Goal: Task Accomplishment & Management: Complete application form

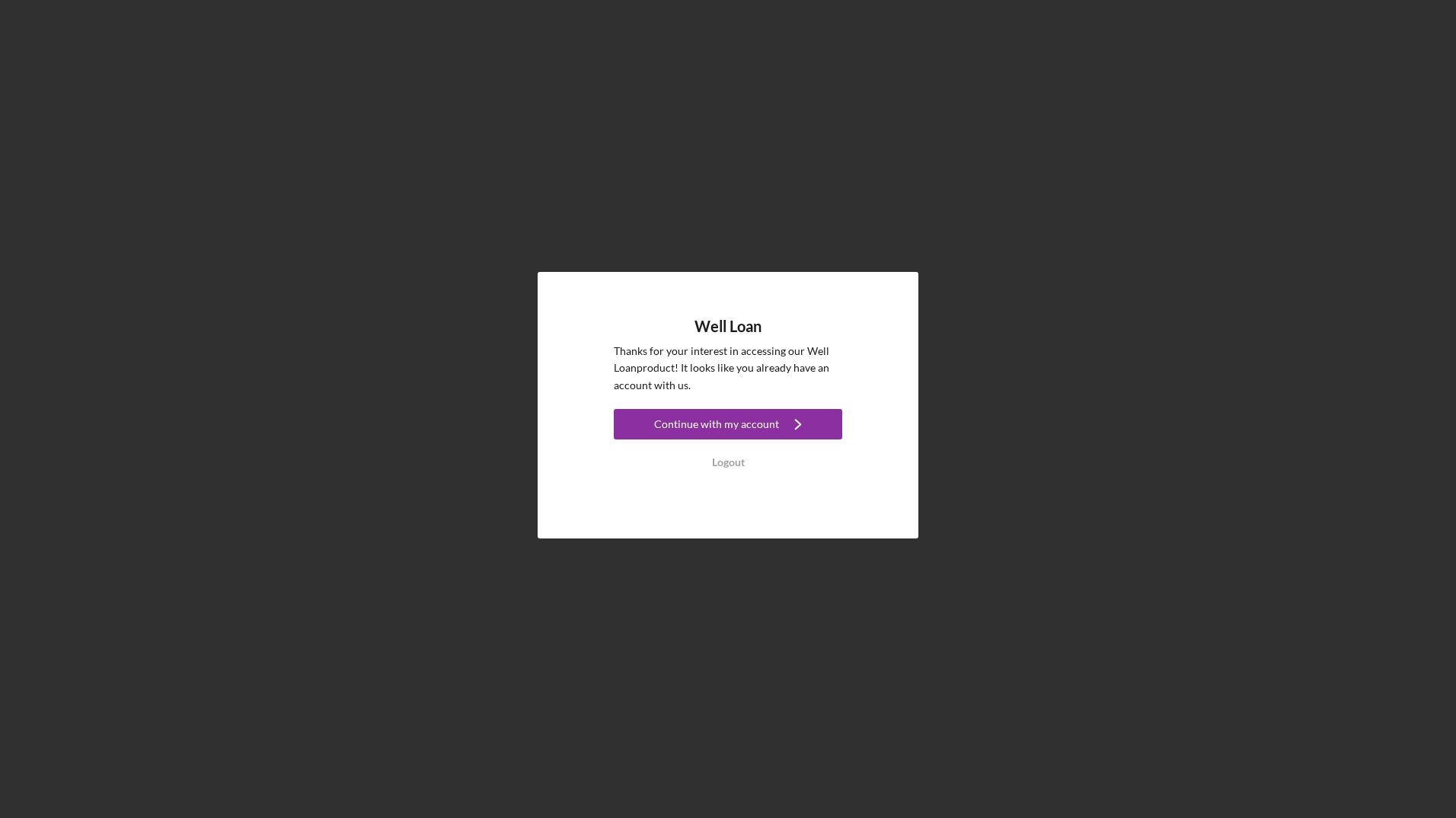
click at [737, 464] on div "Logout" at bounding box center [728, 463] width 33 height 31
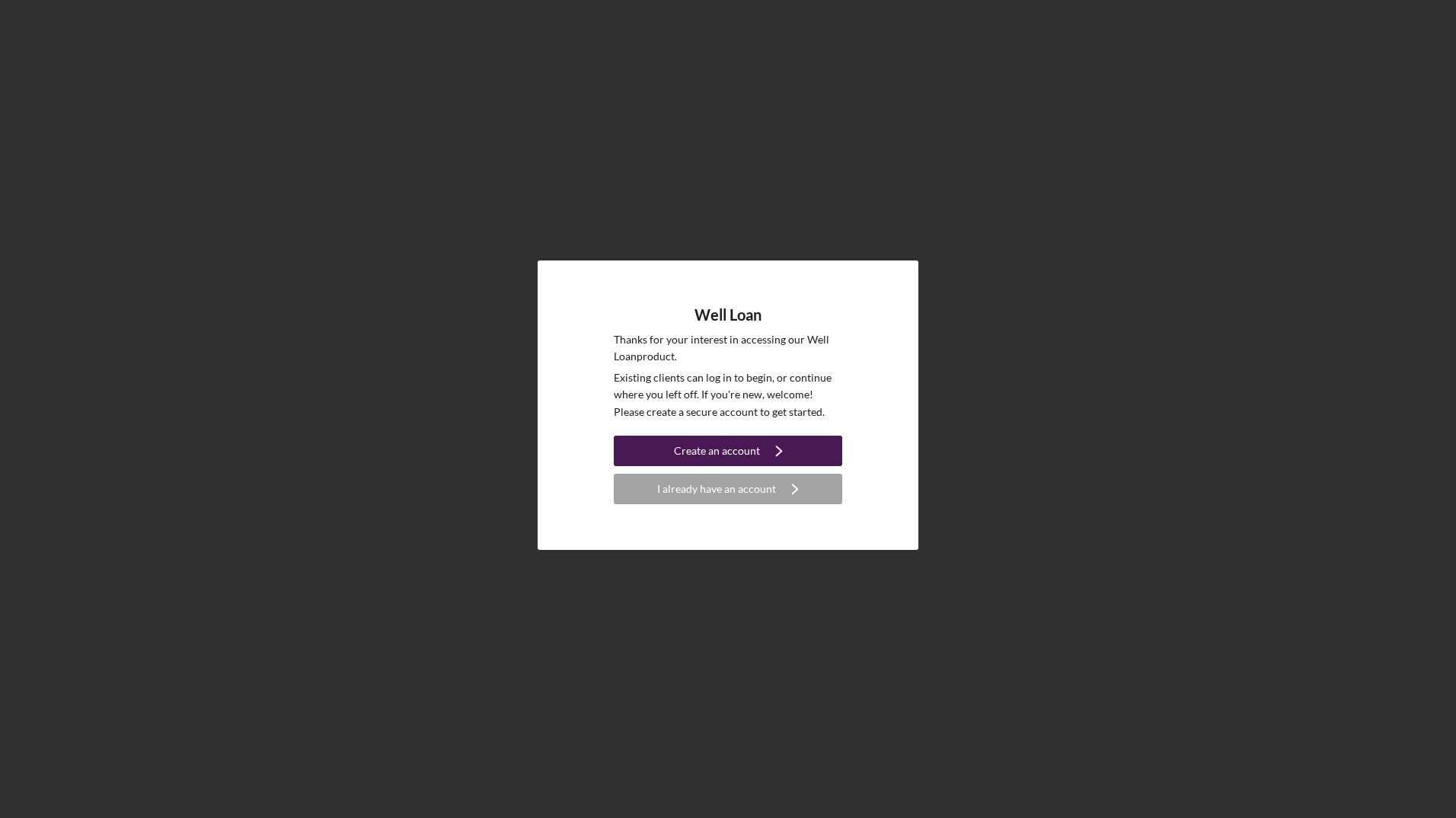
click at [806, 441] on button "Create an account Icon/Navigate" at bounding box center [728, 451] width 229 height 31
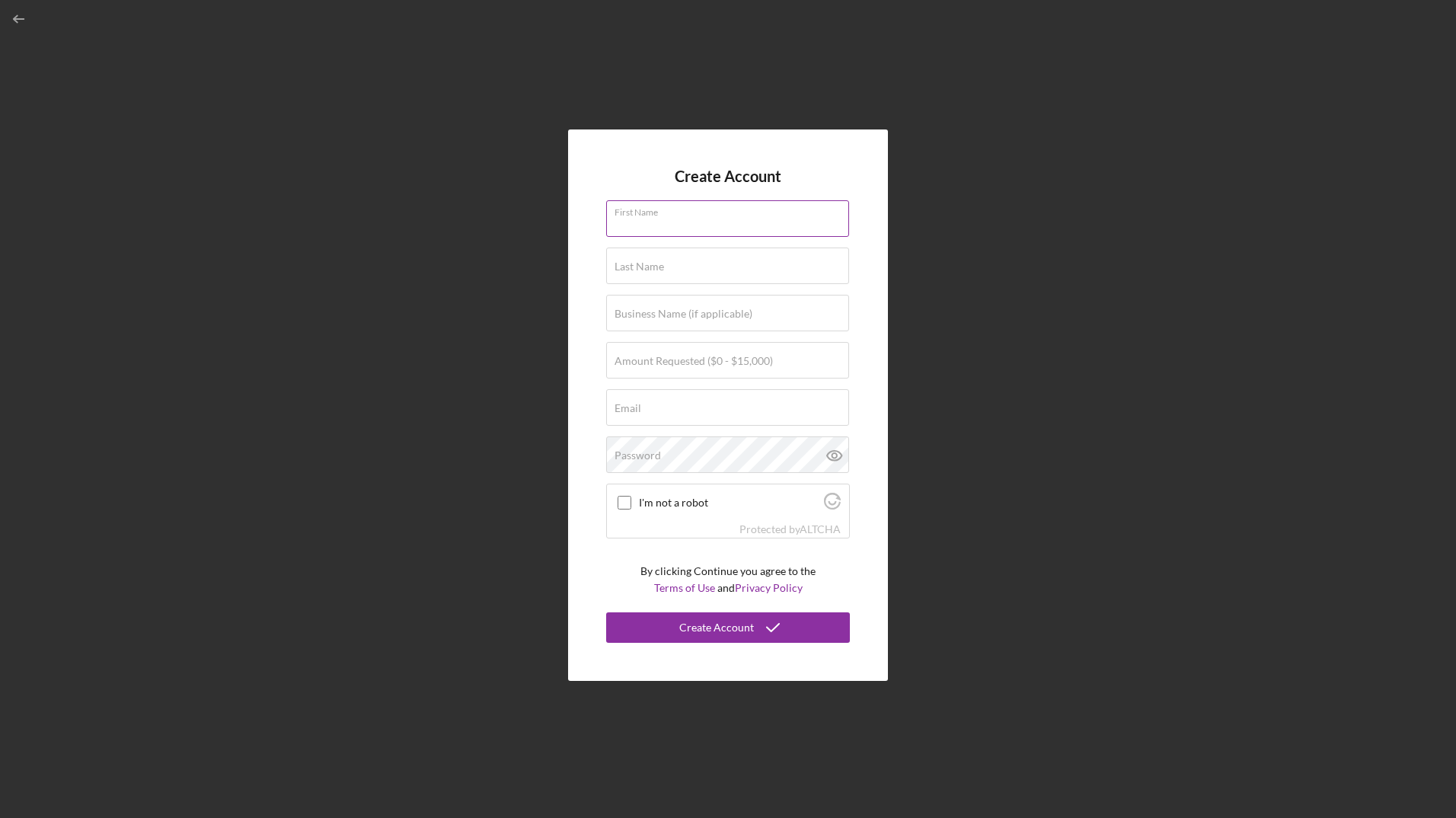
click at [720, 212] on div "First Name" at bounding box center [728, 219] width 244 height 38
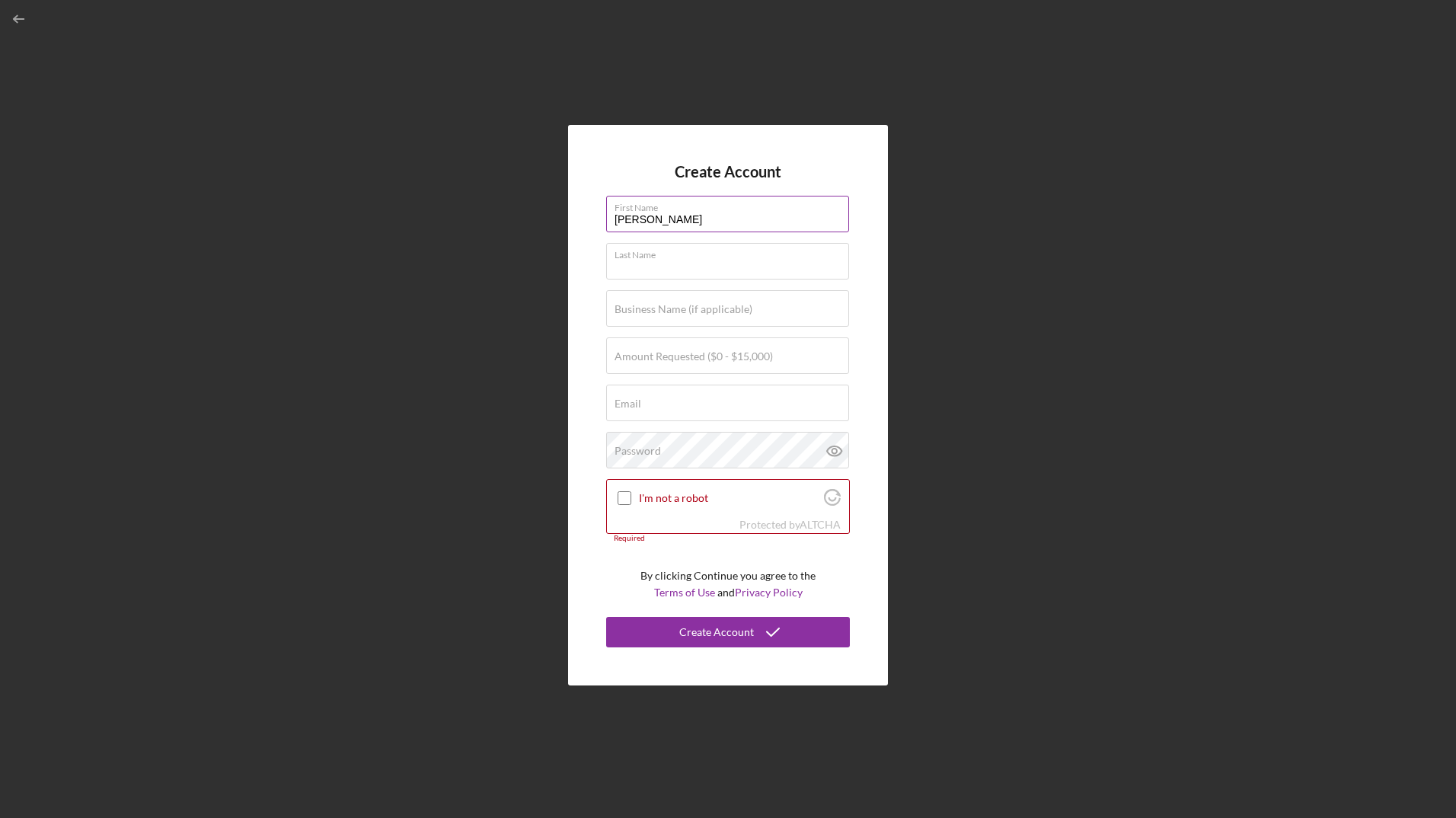
click at [720, 212] on div "First Name [PERSON_NAME]" at bounding box center [728, 214] width 244 height 38
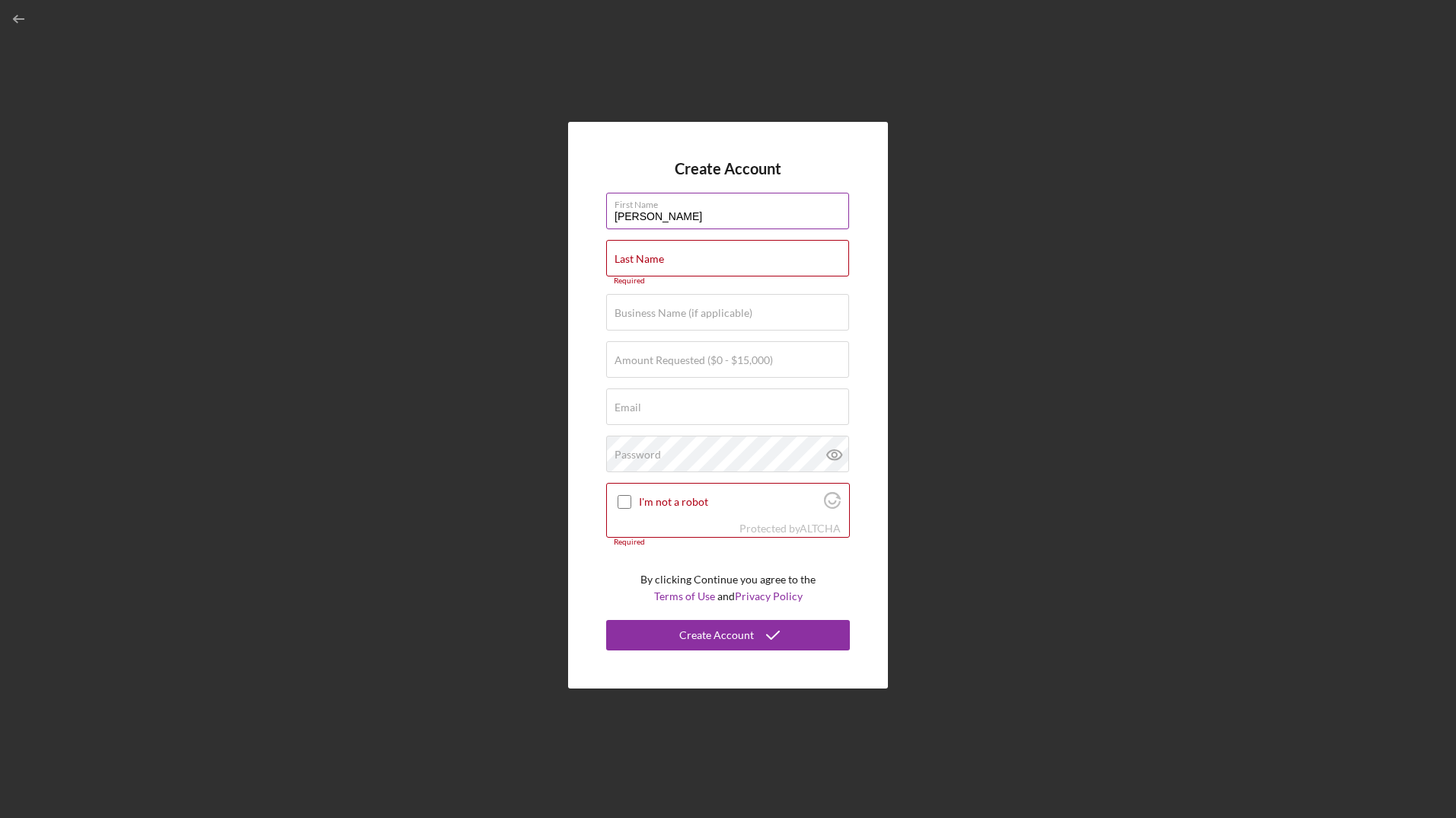
click at [720, 210] on input "[PERSON_NAME]" at bounding box center [728, 210] width 243 height 36
type input "O"
type input "[PERSON_NAME]"
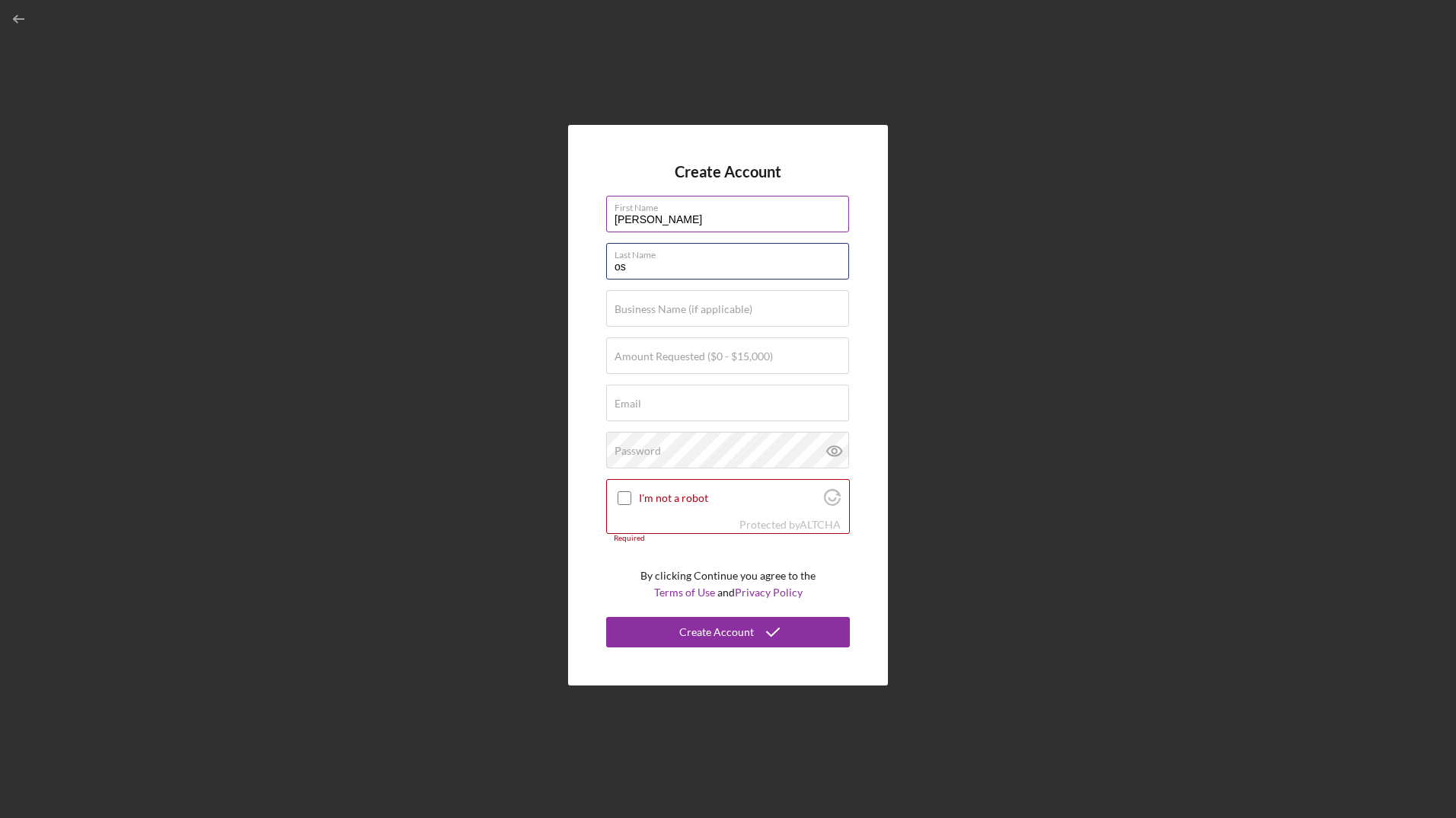
type input "o"
type input "a"
type input "[PERSON_NAME]"
click at [717, 210] on label "First Name" at bounding box center [732, 204] width 234 height 17
click at [717, 210] on input "[PERSON_NAME]" at bounding box center [728, 213] width 243 height 36
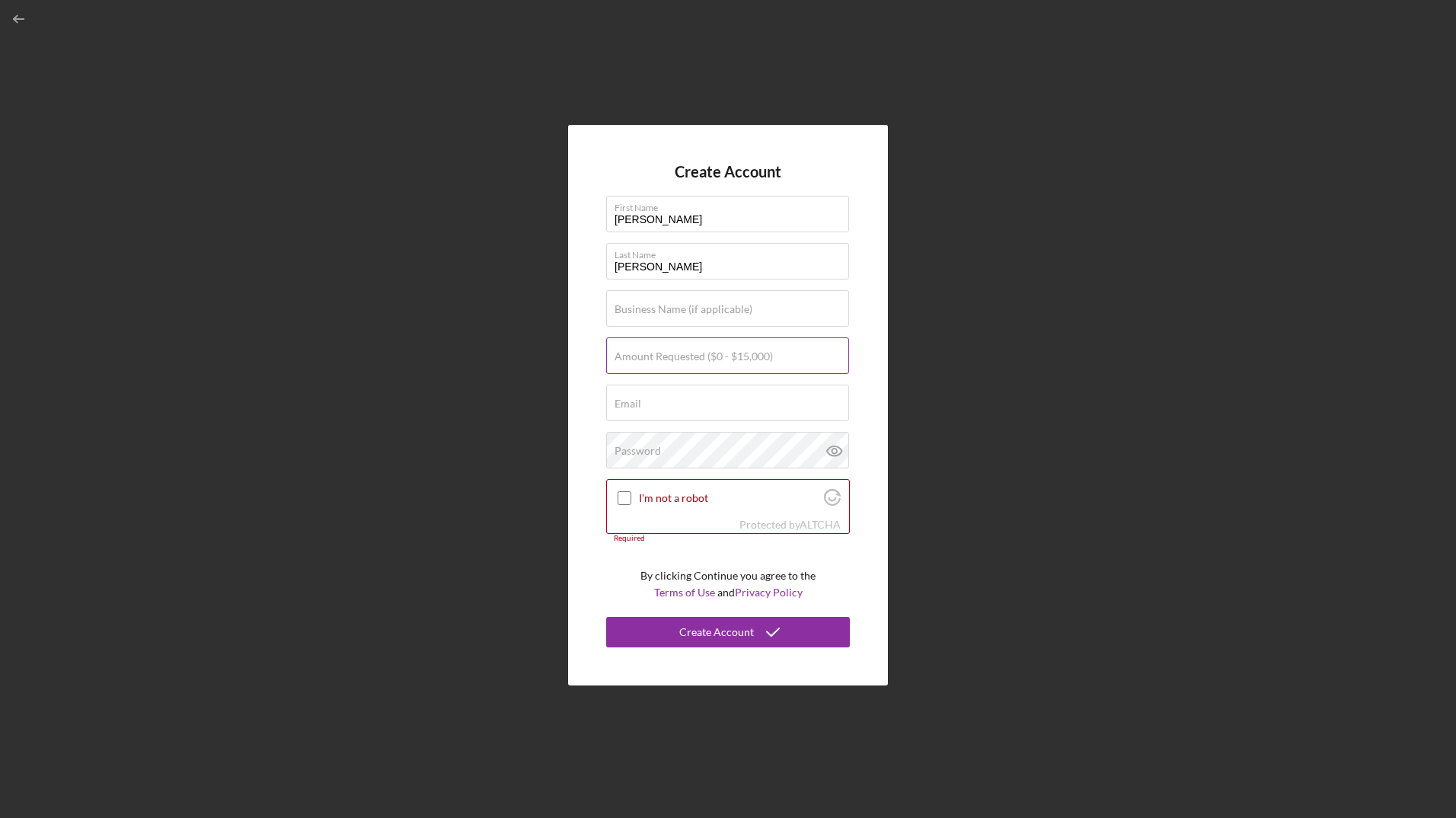
click at [695, 359] on label "Amount Requested ($0 - $15,000)" at bounding box center [694, 356] width 159 height 12
click at [695, 359] on input "Amount Requested ($0 - $15,000)" at bounding box center [728, 355] width 243 height 36
type input "$15,000"
type input "[EMAIL_ADDRESS][DOMAIN_NAME]"
type input "$15,000"
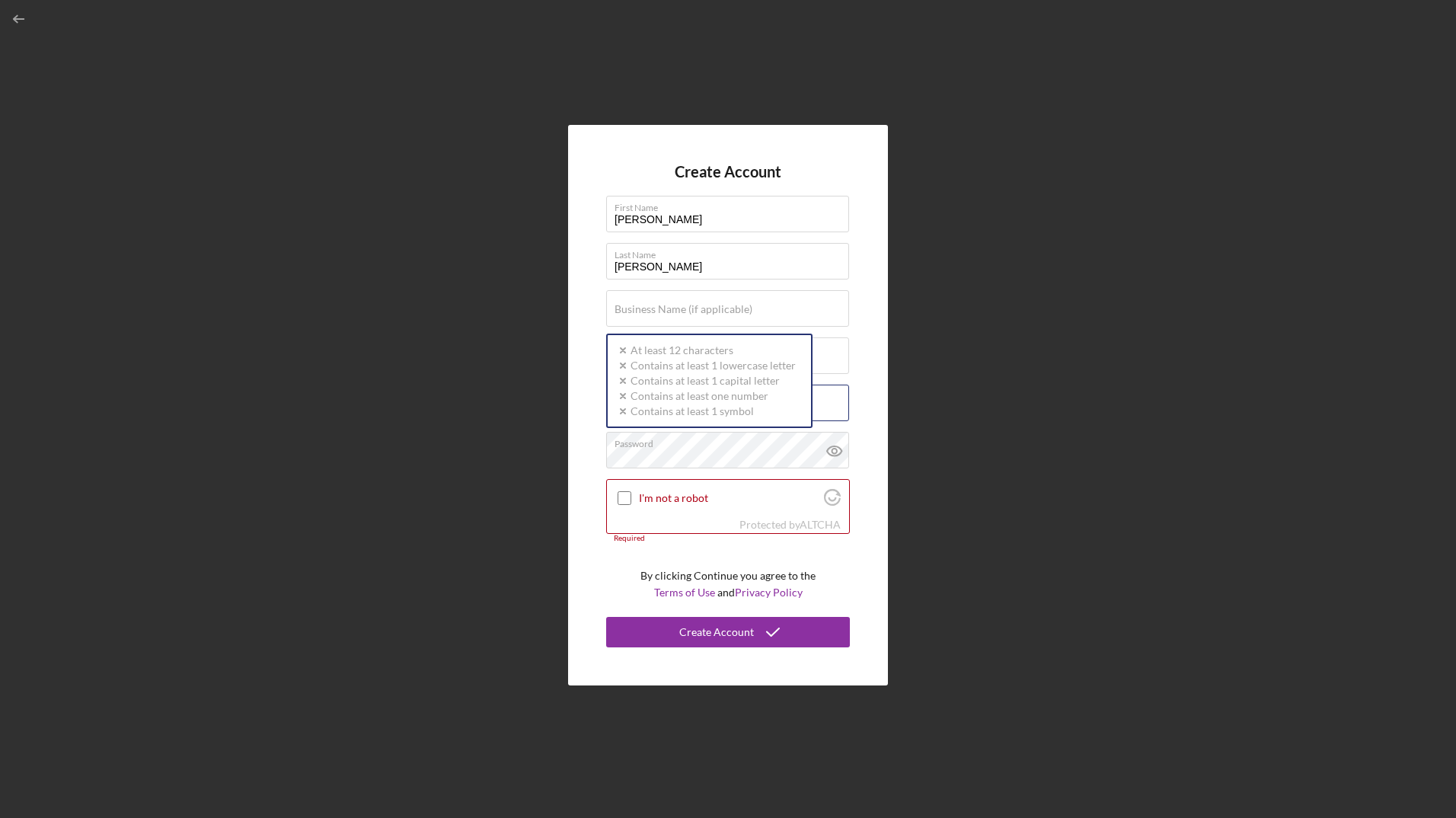
type input "Brook"
click at [624, 497] on input "I'm not a robot" at bounding box center [625, 498] width 14 height 14
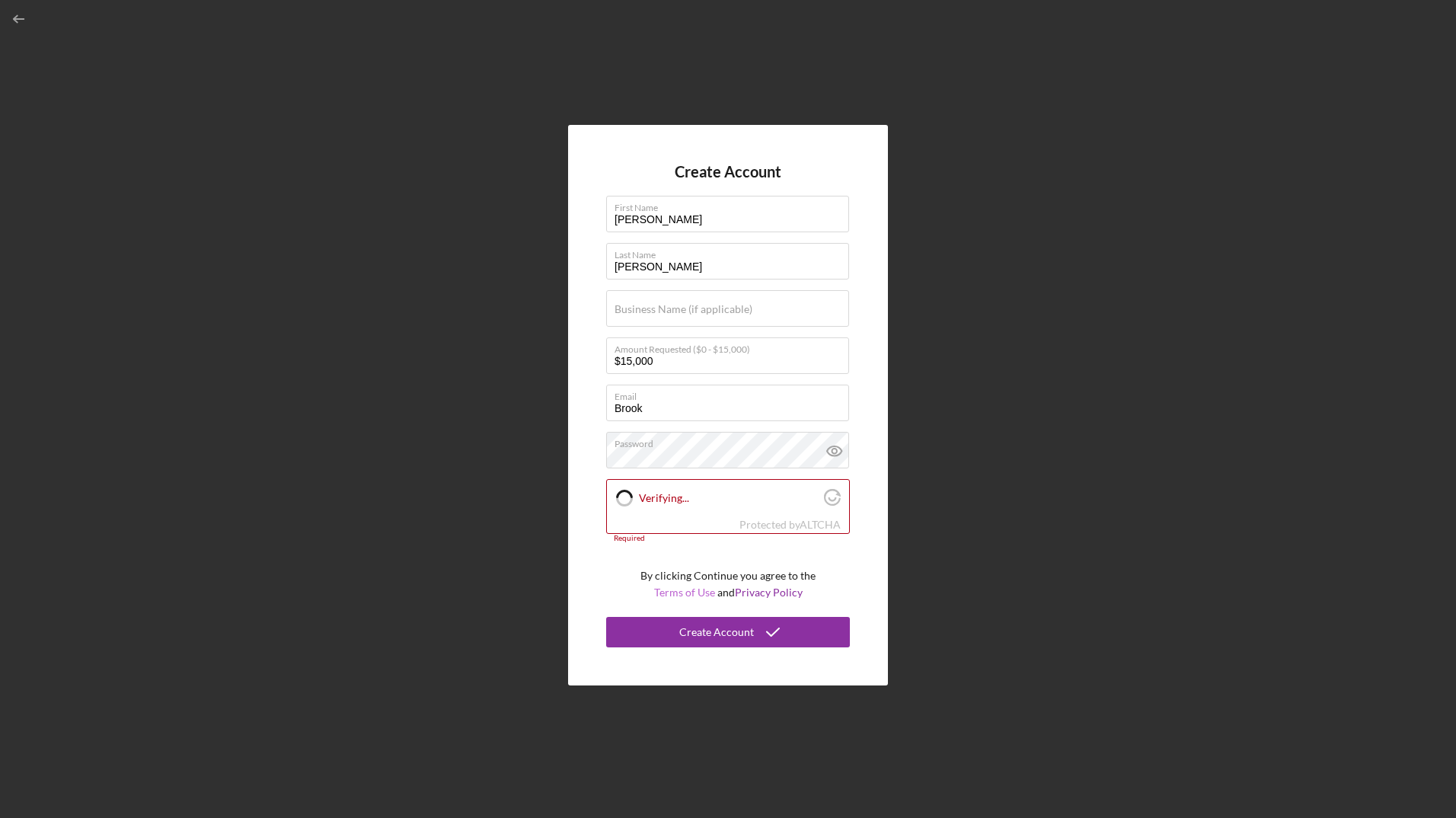
checkbox input "true"
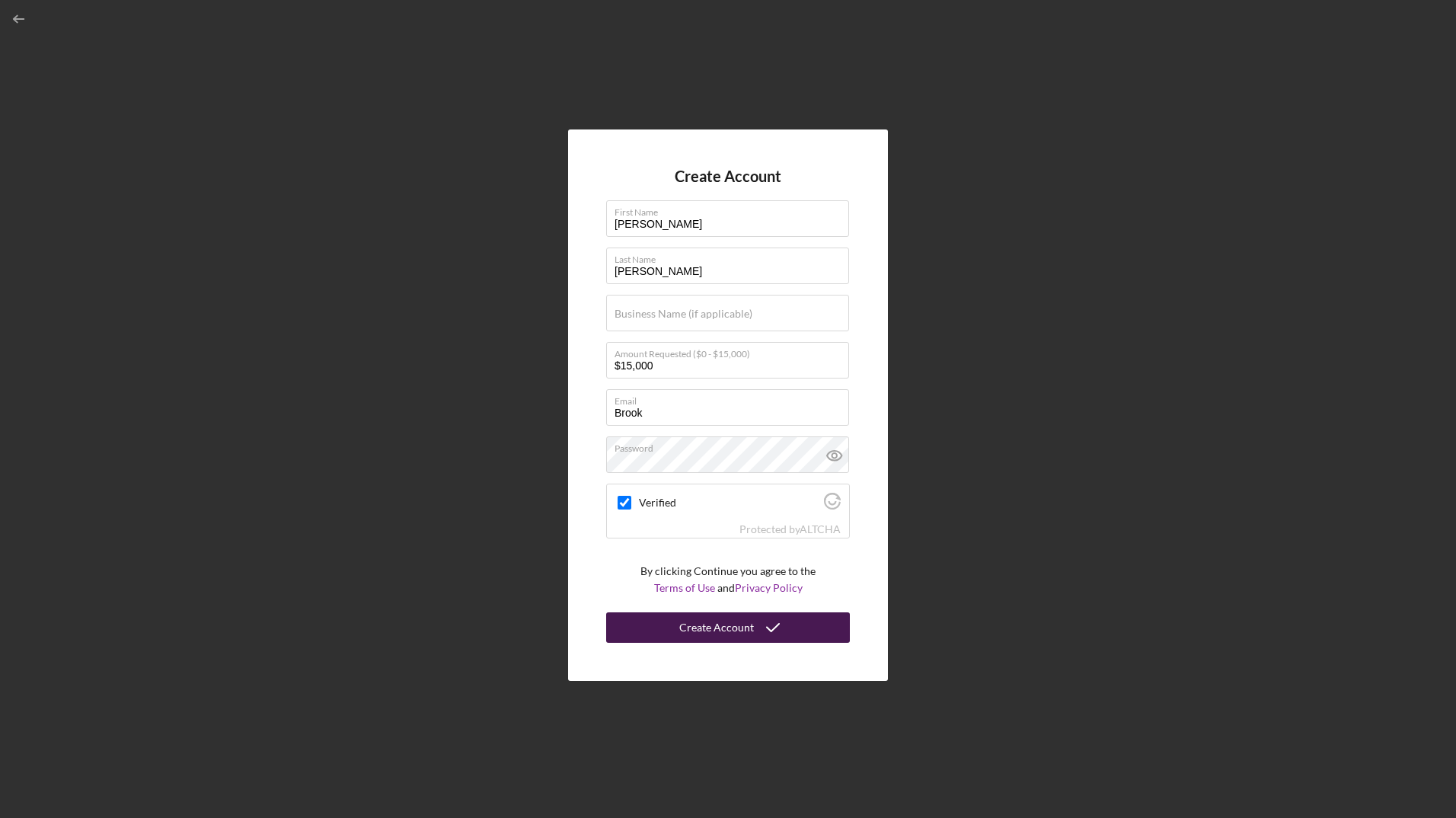
click at [749, 631] on div "Create Account" at bounding box center [716, 628] width 75 height 31
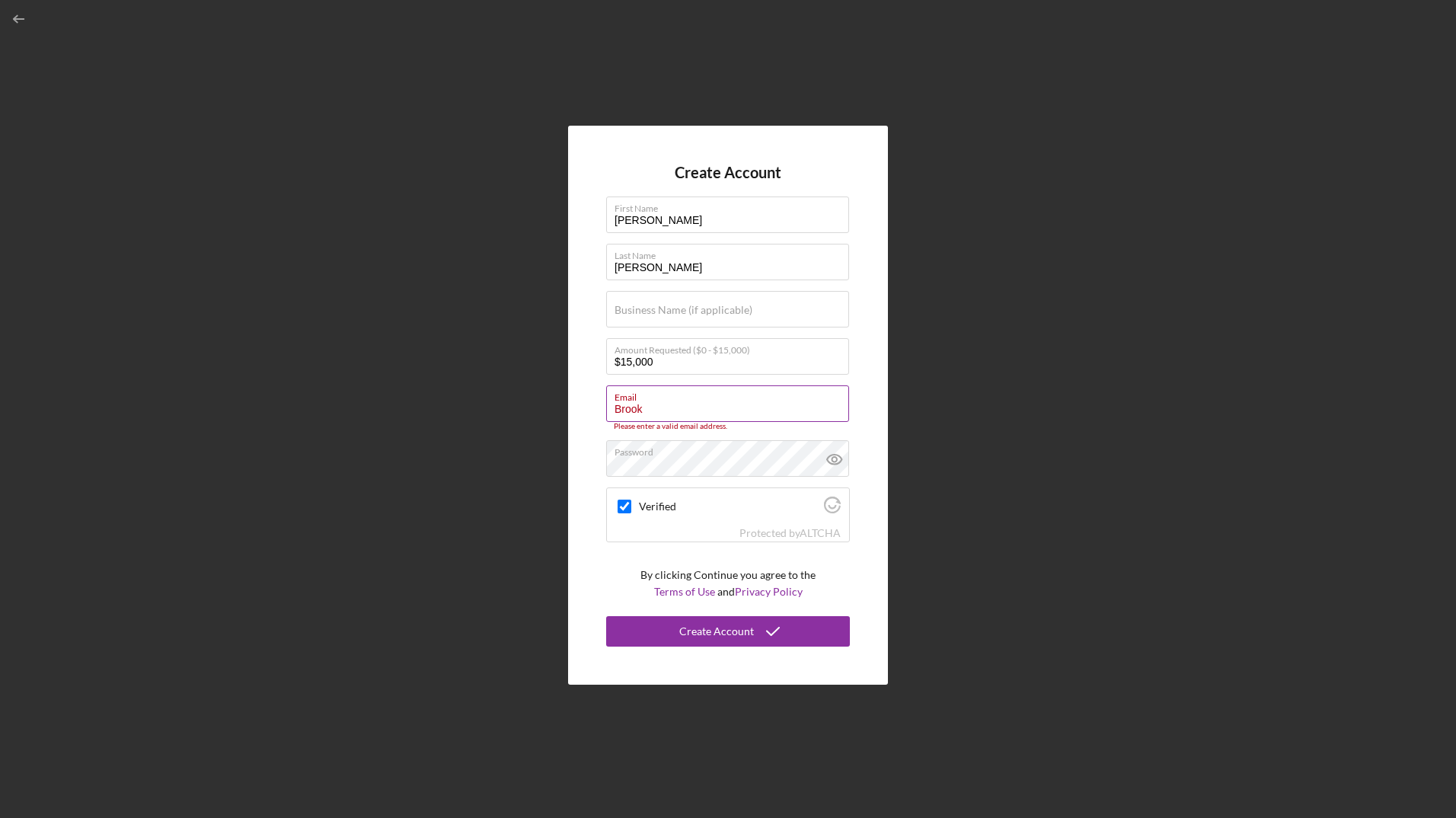
click at [687, 406] on input "Brook" at bounding box center [728, 403] width 243 height 36
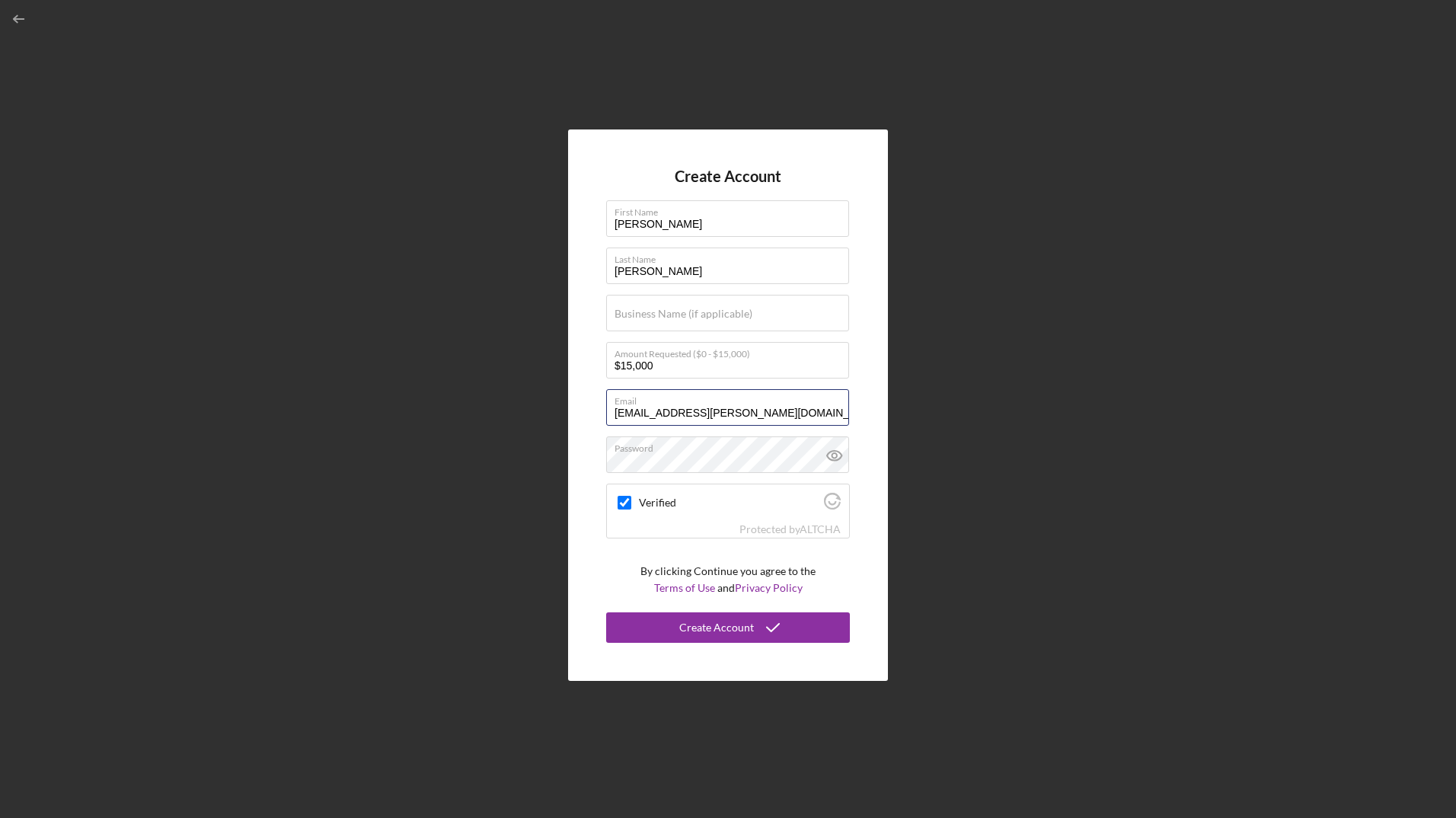
drag, startPoint x: 793, startPoint y: 419, endPoint x: 550, endPoint y: 424, distance: 243.1
click at [550, 424] on div "Create Account First Name [PERSON_NAME] Last Name [PERSON_NAME] Business Name (…" at bounding box center [728, 405] width 1442 height 811
type input "[EMAIL_ADDRESS][DOMAIN_NAME]"
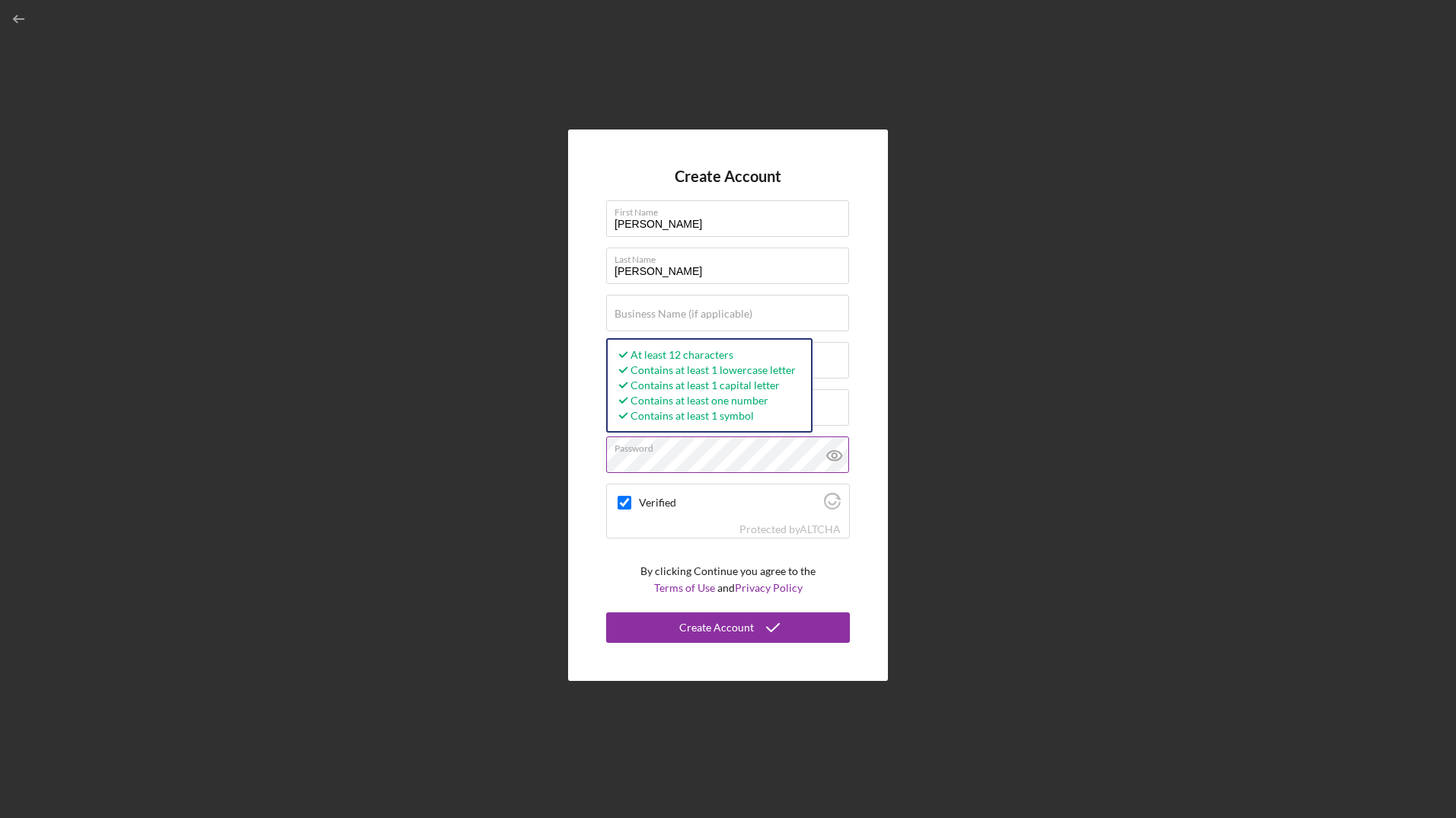
click at [843, 453] on icon at bounding box center [835, 455] width 38 height 38
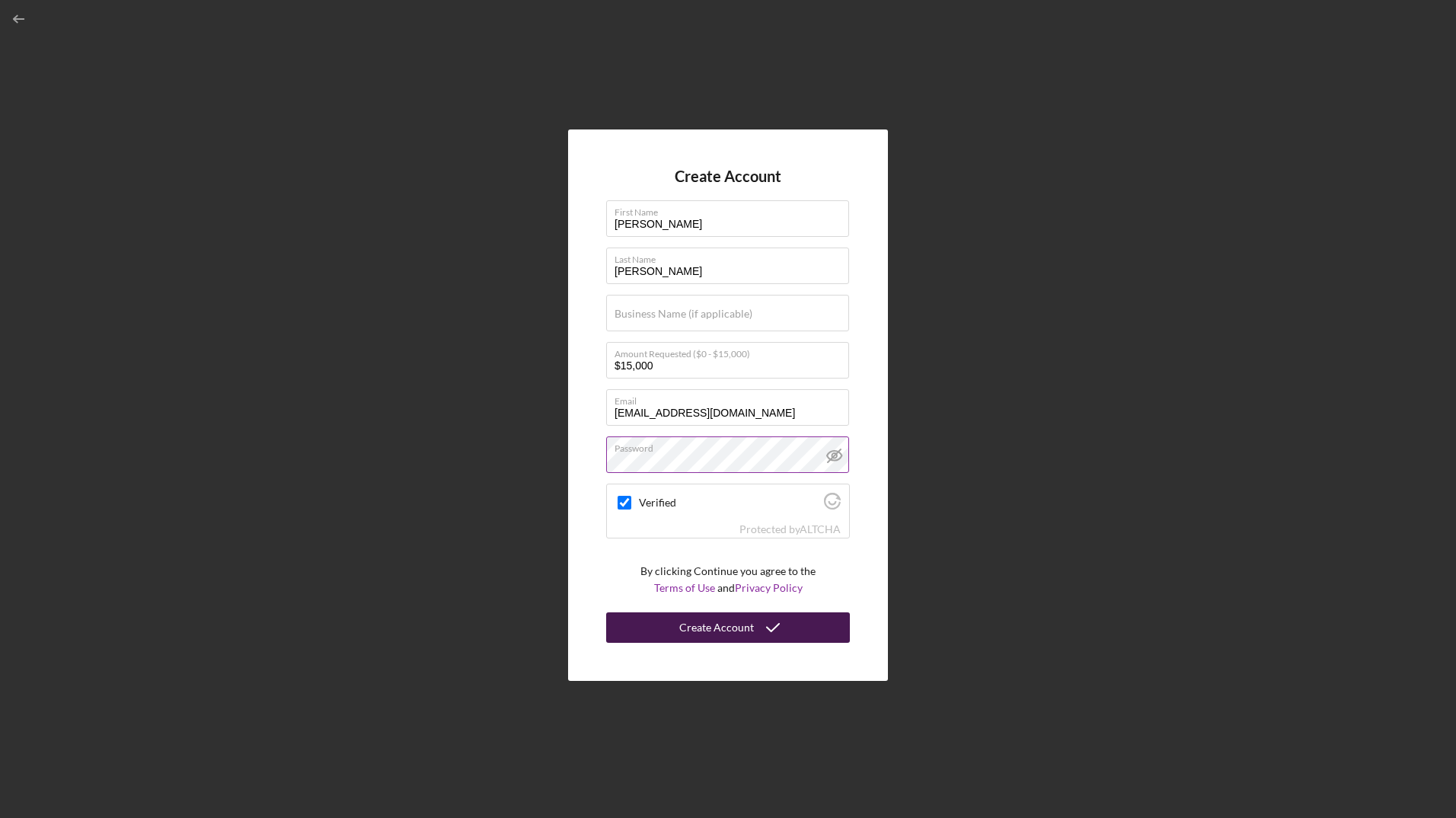
click at [740, 629] on div "Create Account" at bounding box center [716, 628] width 75 height 31
